Goal: Task Accomplishment & Management: Manage account settings

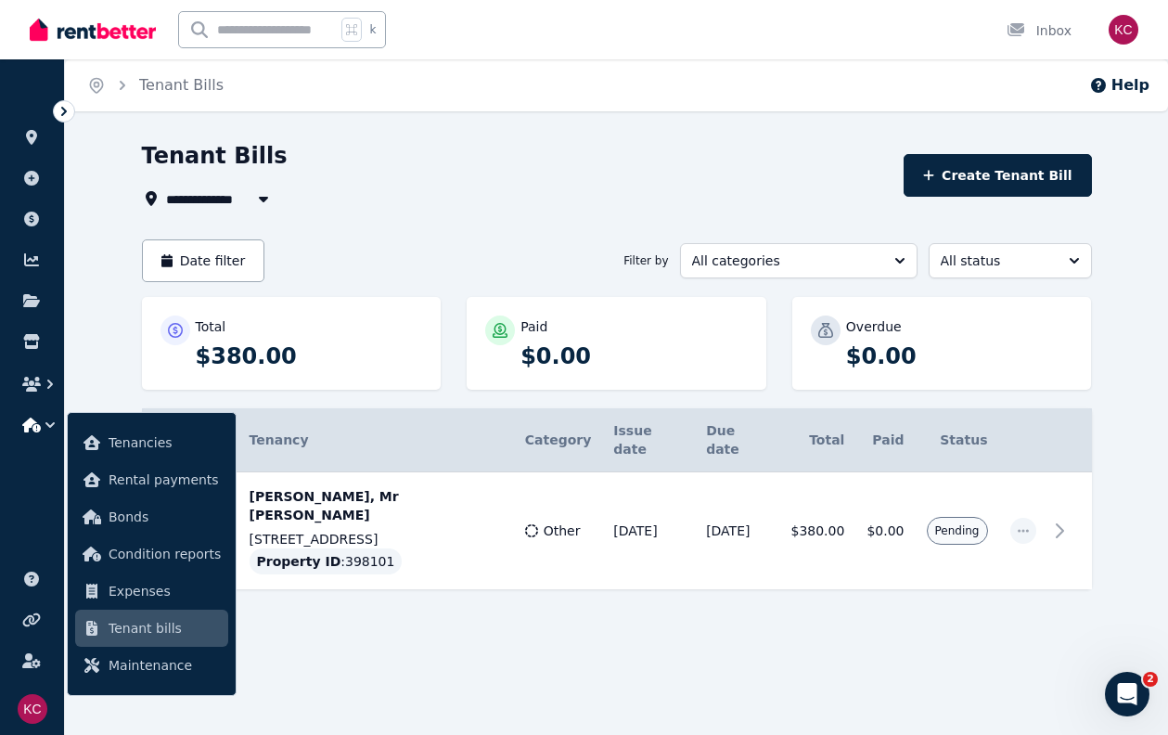
click at [118, 310] on div "**********" at bounding box center [616, 398] width 1103 height 515
click at [30, 216] on icon at bounding box center [31, 219] width 15 height 15
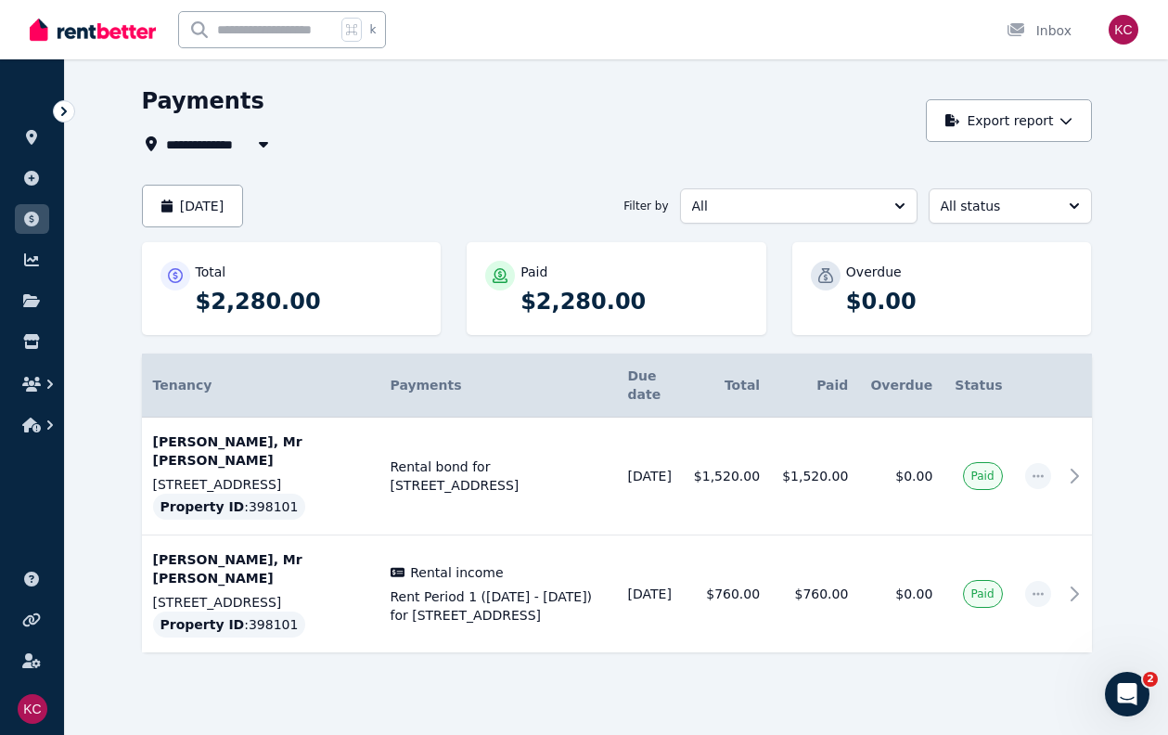
scroll to position [54, 0]
click at [37, 434] on button "button" at bounding box center [32, 424] width 34 height 33
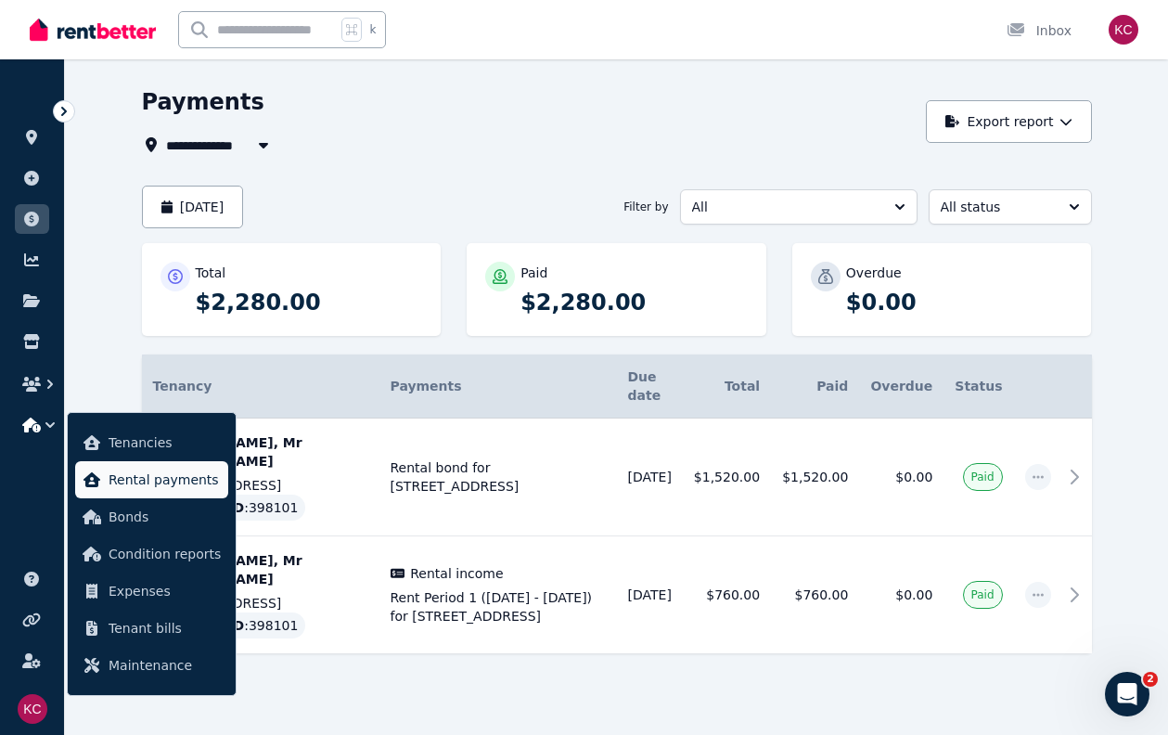
click at [135, 477] on span "Rental payments" at bounding box center [165, 480] width 112 height 22
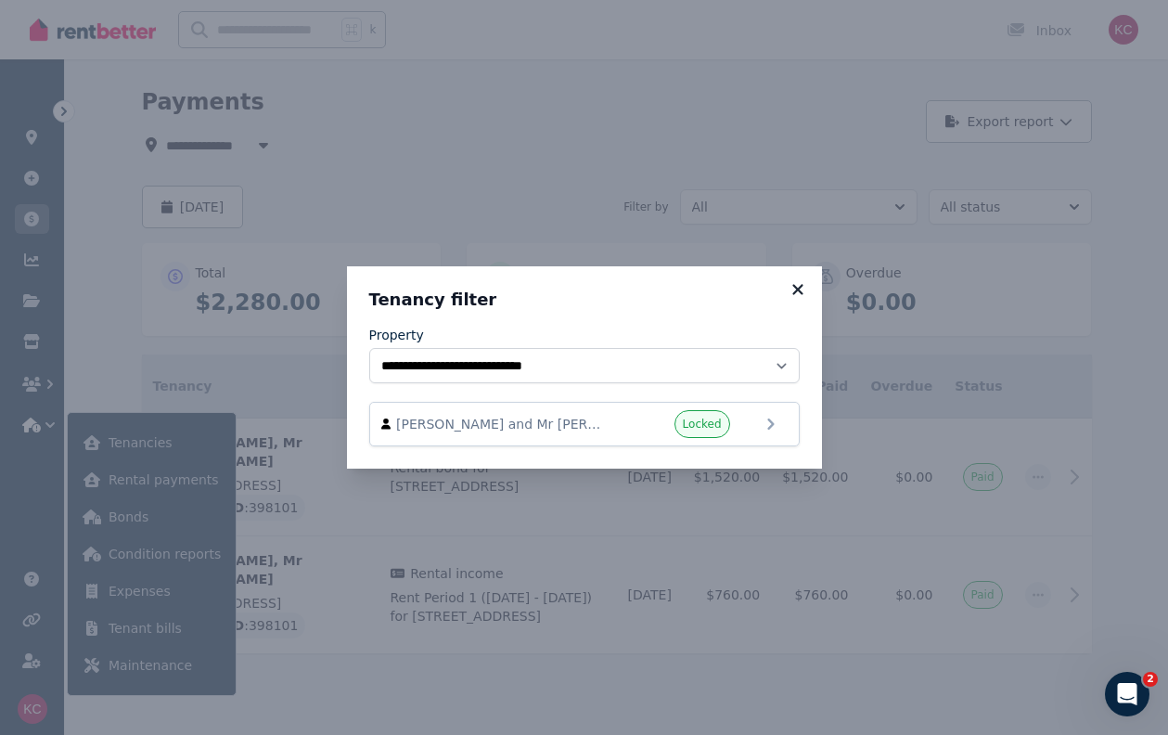
click at [799, 288] on icon at bounding box center [797, 289] width 10 height 10
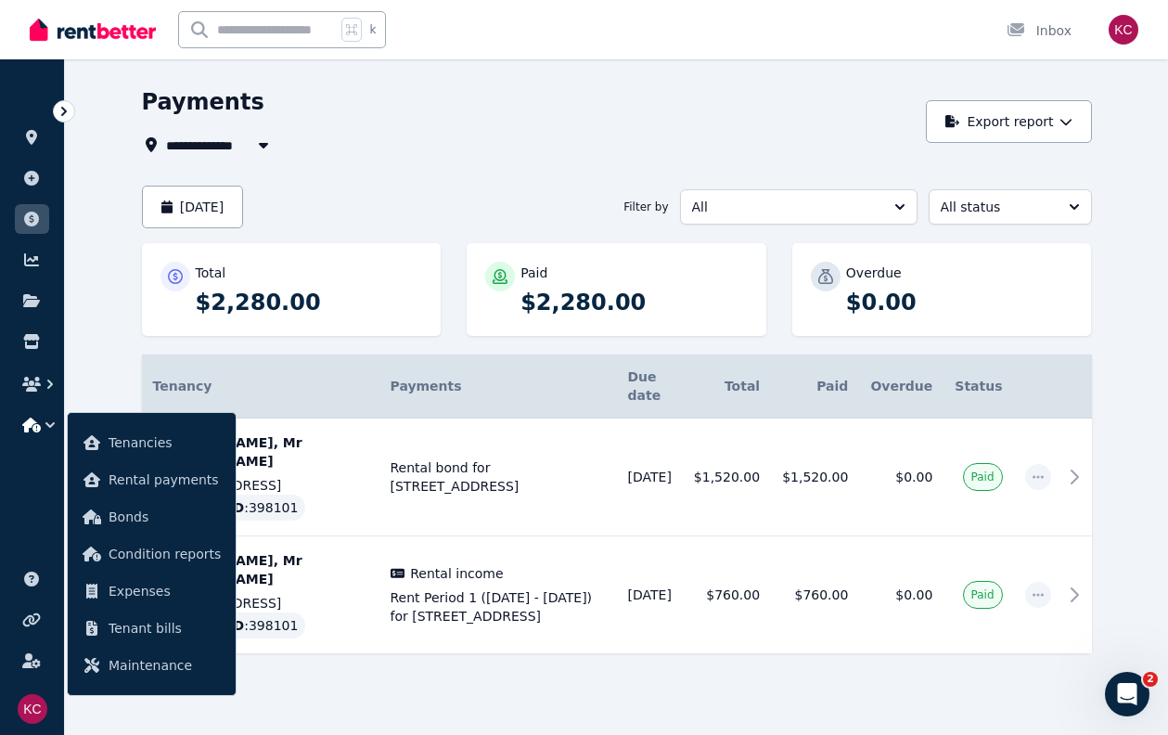
click at [66, 114] on icon at bounding box center [64, 111] width 19 height 19
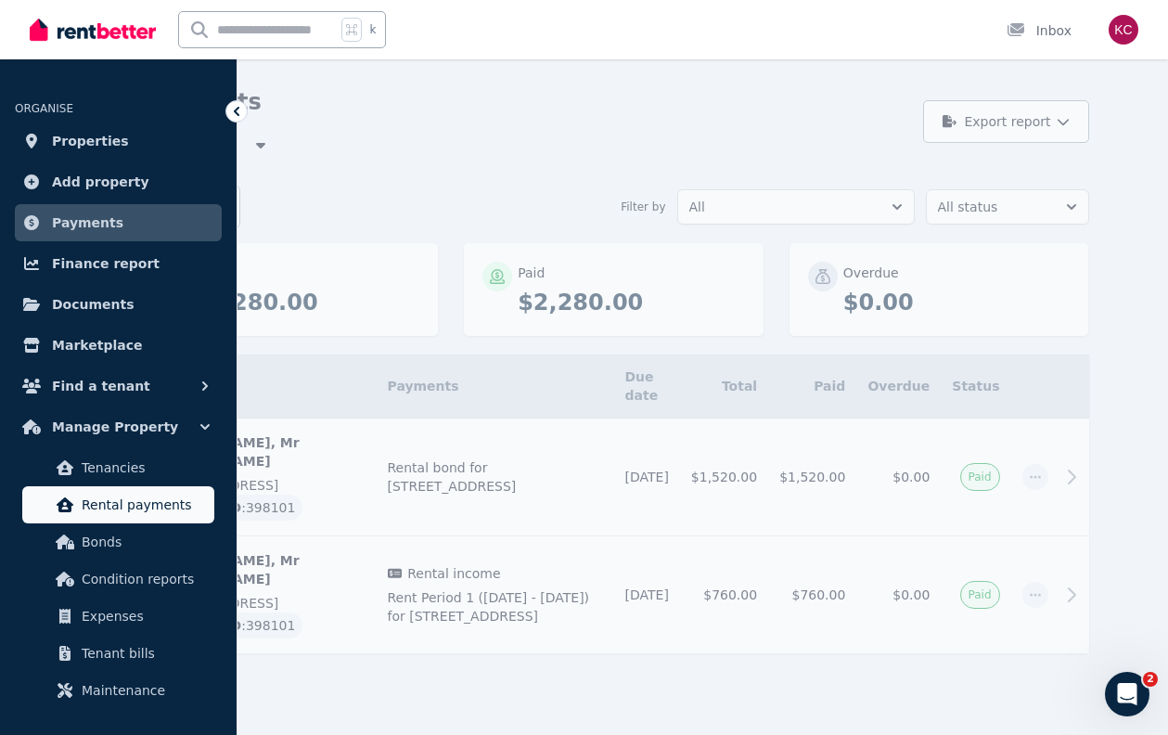
click at [117, 501] on span "Rental payments" at bounding box center [144, 505] width 125 height 22
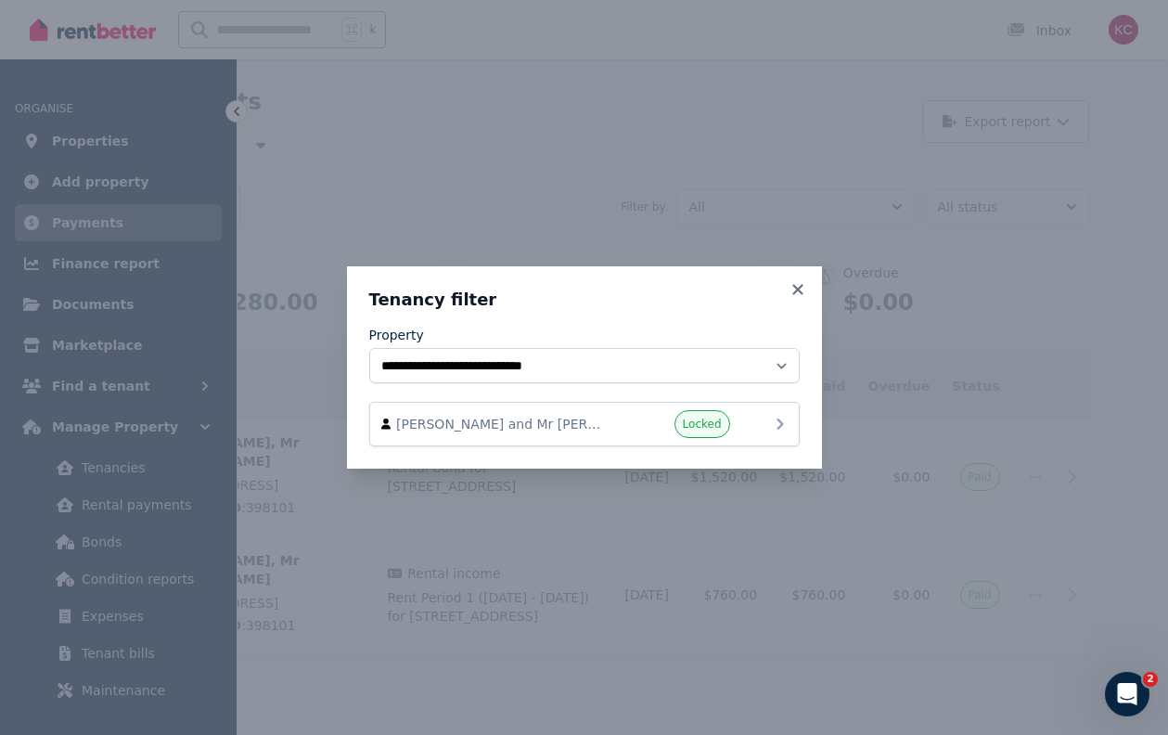
click at [553, 423] on span "[PERSON_NAME] and Mr [PERSON_NAME]" at bounding box center [502, 424] width 212 height 19
